Goal: Use online tool/utility: Utilize a website feature to perform a specific function

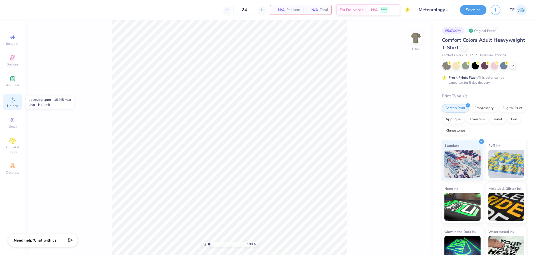
click at [12, 102] on circle at bounding box center [12, 101] width 3 height 3
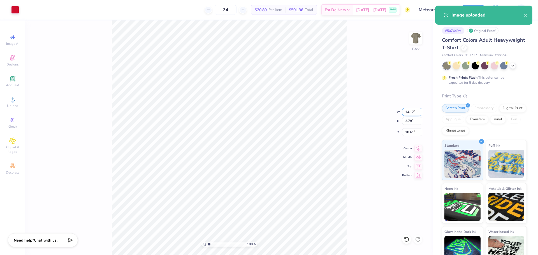
click at [408, 110] on input "14.17" at bounding box center [412, 112] width 20 height 8
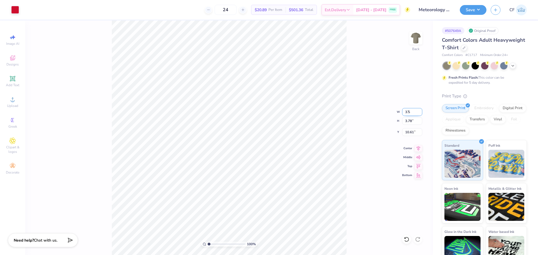
type input "3.50"
type input "0.93"
type input "12.03"
type input "3.00"
click at [413, 42] on img at bounding box center [416, 38] width 22 height 22
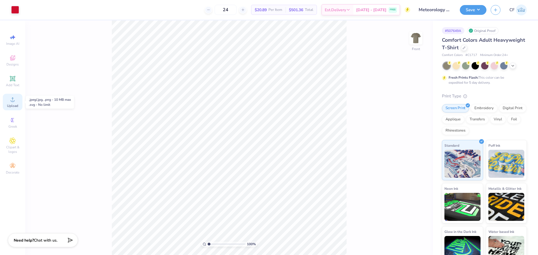
click at [11, 100] on icon at bounding box center [12, 99] width 7 height 7
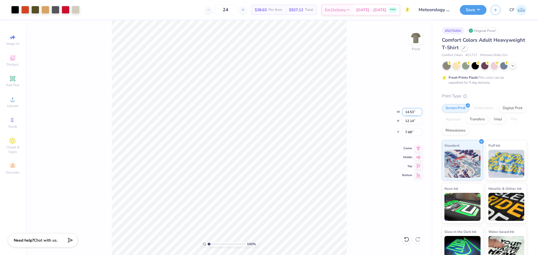
click at [411, 112] on input "14.53" at bounding box center [412, 112] width 20 height 8
type input "11.00"
type input "9.19"
click at [410, 133] on input "9.16" at bounding box center [412, 132] width 20 height 8
type input "3.00"
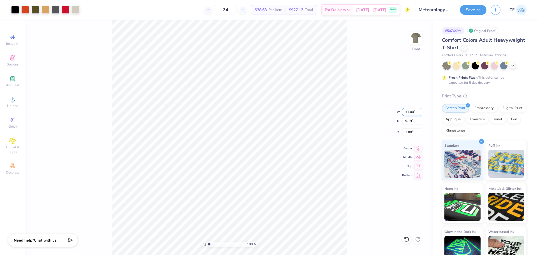
click at [414, 112] on input "11.00" at bounding box center [412, 112] width 20 height 8
type input "12.00"
type input "10.02"
type input "2.58"
click at [411, 132] on input "2.58" at bounding box center [412, 132] width 20 height 8
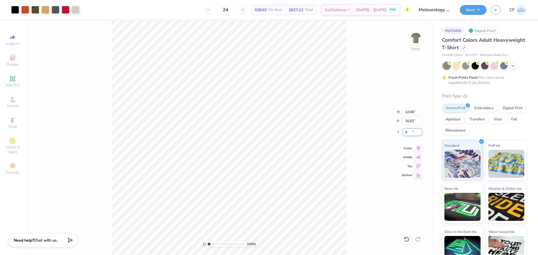
type input "3.00"
click at [469, 12] on button "Save" at bounding box center [473, 9] width 27 height 10
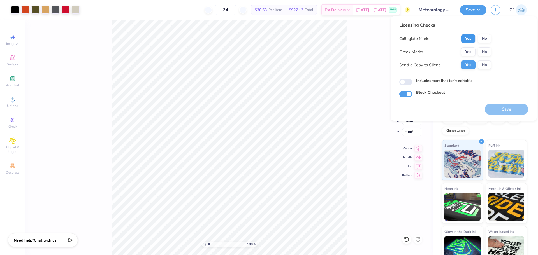
click at [465, 39] on button "Yes" at bounding box center [468, 38] width 15 height 9
click at [486, 52] on button "No" at bounding box center [484, 51] width 13 height 9
click at [406, 83] on input "Includes text that isn't editable" at bounding box center [405, 82] width 13 height 7
checkbox input "true"
click at [502, 108] on button "Save" at bounding box center [506, 109] width 43 height 11
